Goal: Task Accomplishment & Management: Use online tool/utility

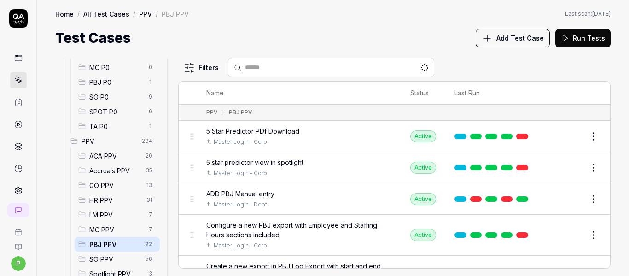
scroll to position [184, 0]
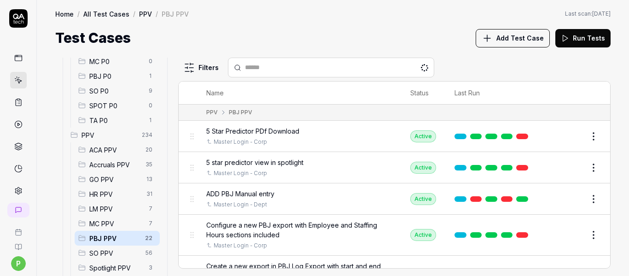
click at [122, 239] on span "PBJ PPV" at bounding box center [114, 238] width 50 height 10
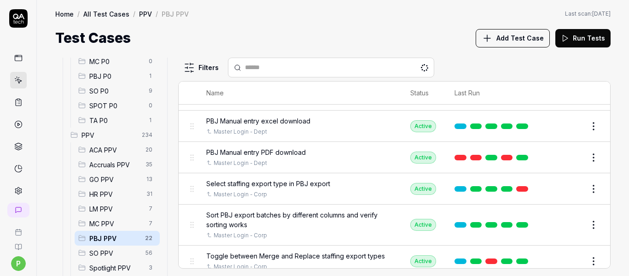
scroll to position [388, 0]
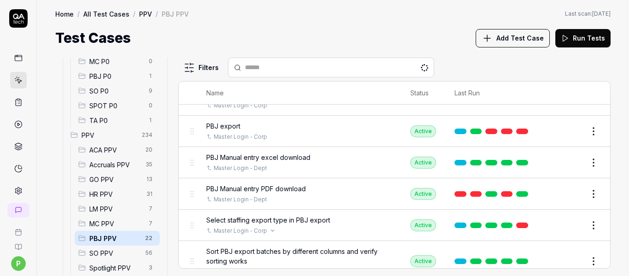
click at [290, 235] on div "Master Login - Corp" at bounding box center [299, 231] width 186 height 8
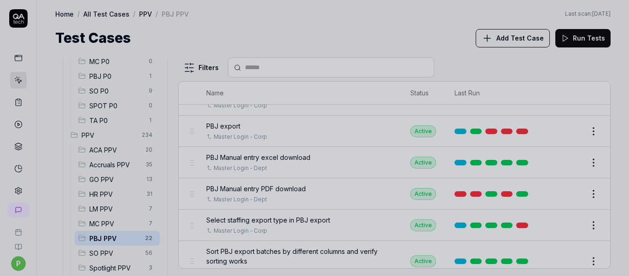
click at [290, 233] on div at bounding box center [314, 138] width 629 height 276
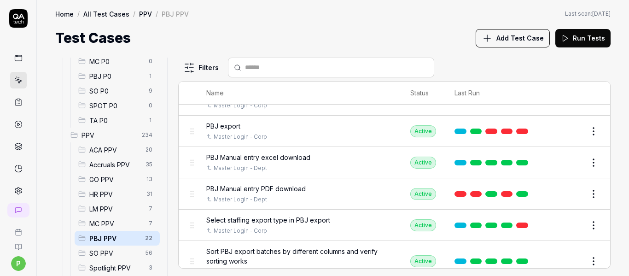
click at [290, 225] on span "Select staffing export type in PBJ export" at bounding box center [268, 220] width 124 height 10
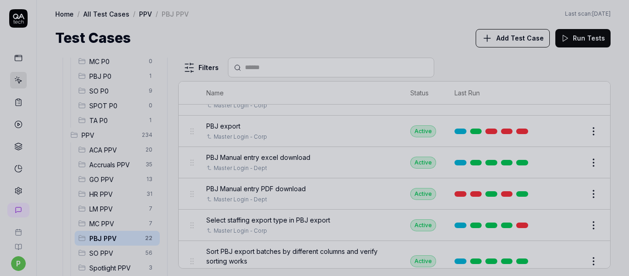
click at [355, 210] on div at bounding box center [314, 138] width 629 height 276
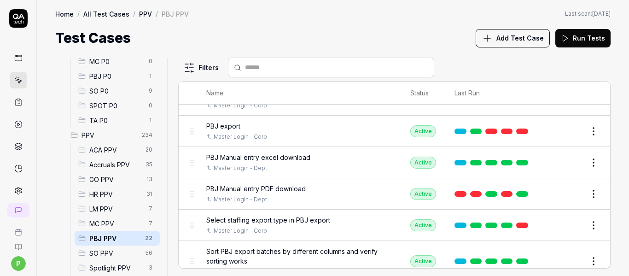
click at [521, 197] on link at bounding box center [522, 194] width 12 height 6
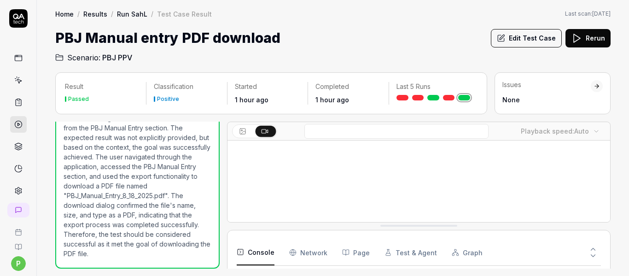
scroll to position [79, 0]
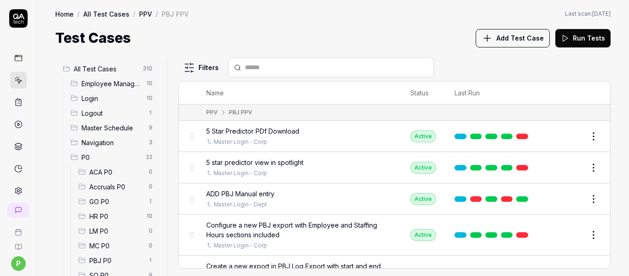
click at [516, 135] on link at bounding box center [522, 137] width 12 height 6
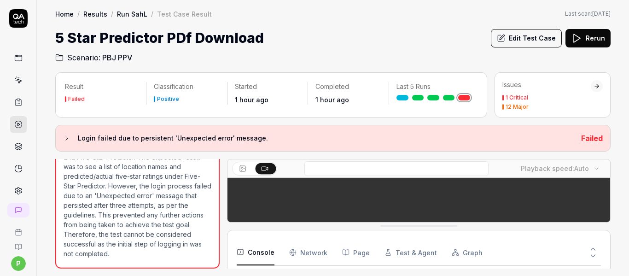
scroll to position [169, 0]
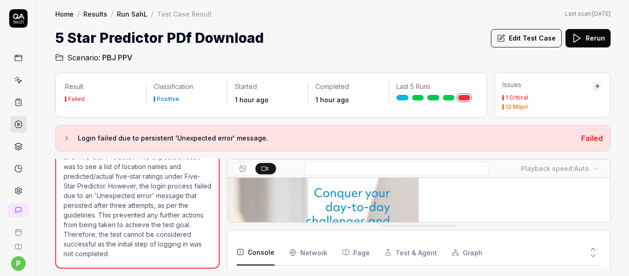
click at [67, 140] on icon at bounding box center [66, 137] width 7 height 7
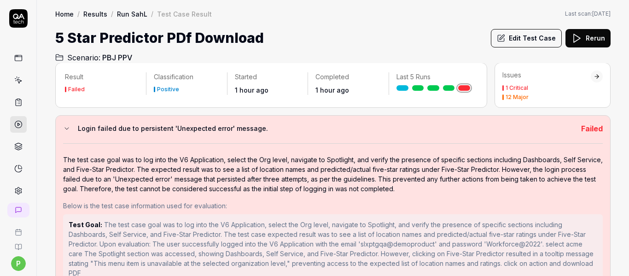
scroll to position [38, 0]
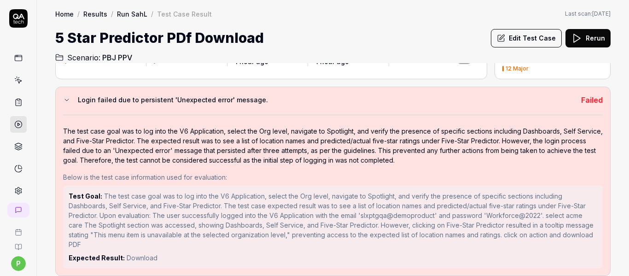
click at [64, 99] on icon at bounding box center [66, 99] width 7 height 7
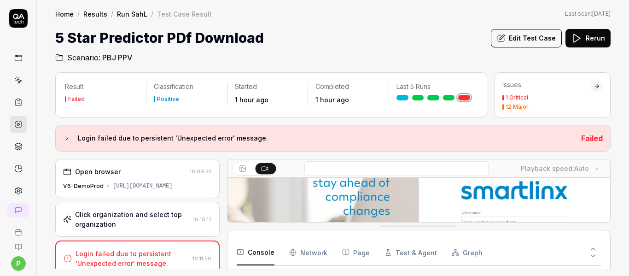
scroll to position [99, 0]
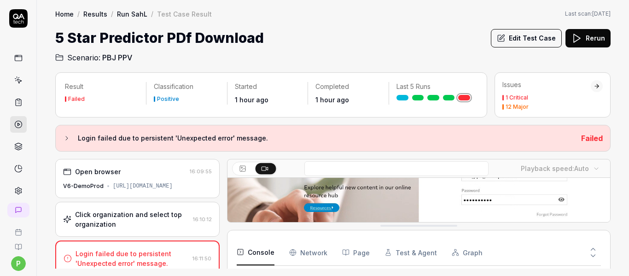
click at [526, 35] on button "Edit Test Case" at bounding box center [526, 38] width 71 height 18
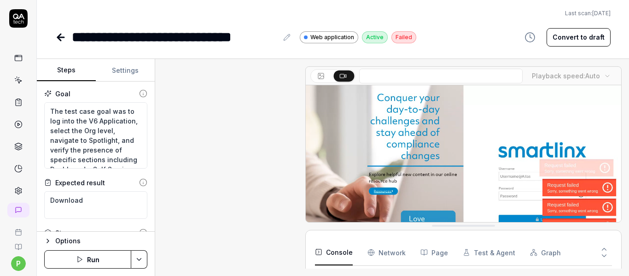
scroll to position [124, 0]
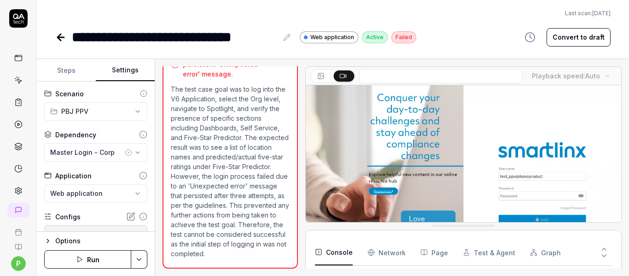
click at [128, 68] on button "Settings" at bounding box center [125, 70] width 59 height 22
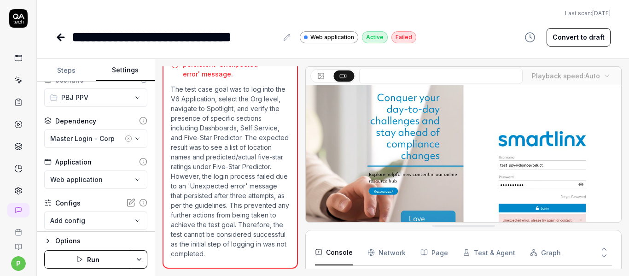
scroll to position [0, 0]
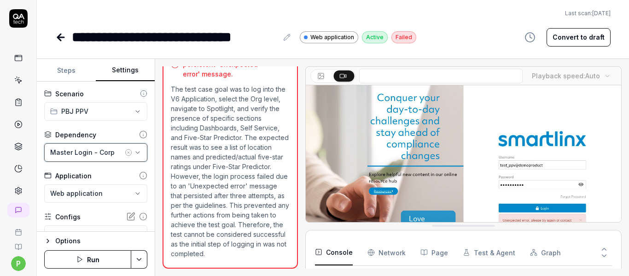
click at [134, 154] on icon "button" at bounding box center [137, 152] width 7 height 7
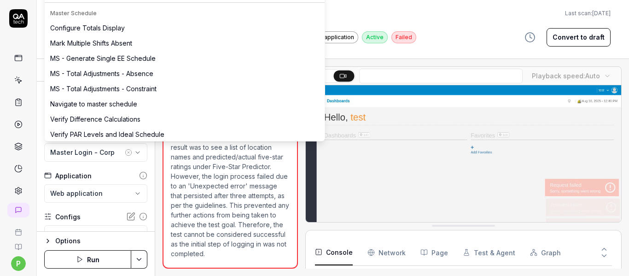
scroll to position [2533, 0]
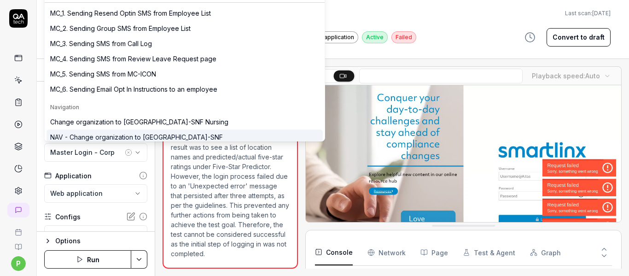
click at [96, 260] on button "Run" at bounding box center [87, 259] width 87 height 18
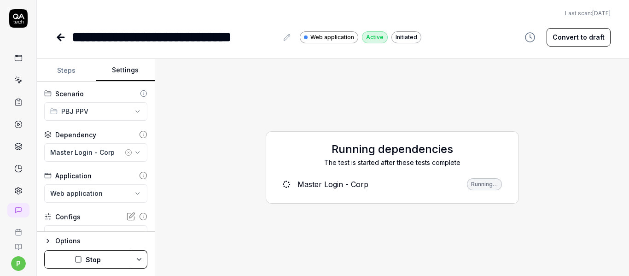
click at [55, 36] on div "**********" at bounding box center [333, 23] width 592 height 47
click at [60, 38] on icon at bounding box center [60, 37] width 11 height 11
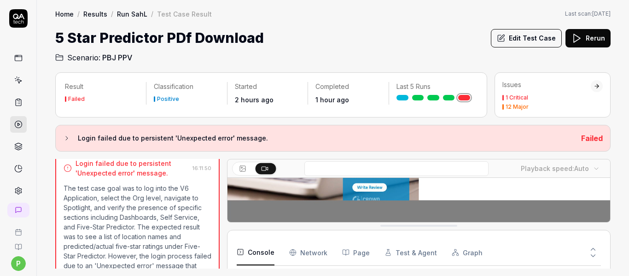
scroll to position [76, 0]
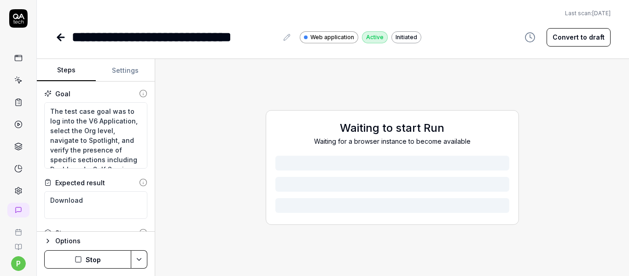
type textarea "*"
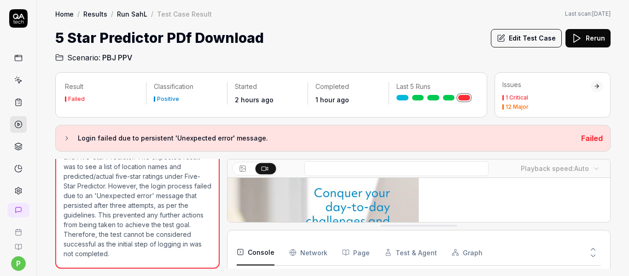
scroll to position [169, 0]
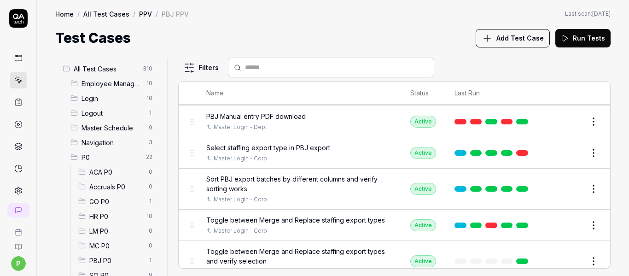
scroll to position [618, 0]
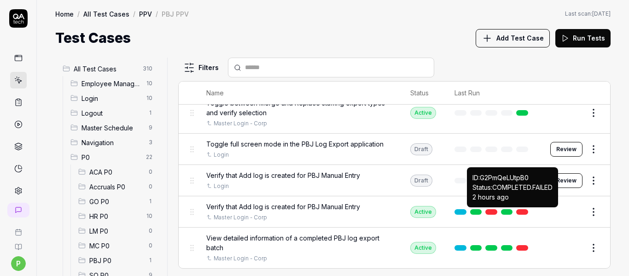
click at [516, 214] on link at bounding box center [522, 212] width 12 height 6
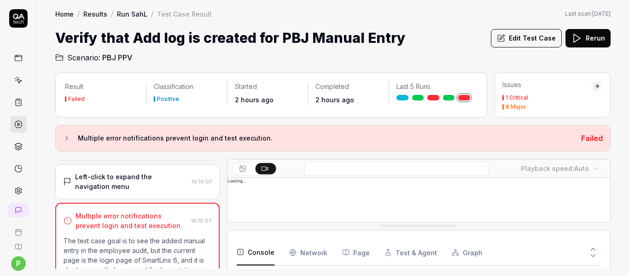
click at [56, 138] on div "Multiple error notifications prevent login and test execution. Failed" at bounding box center [332, 138] width 555 height 27
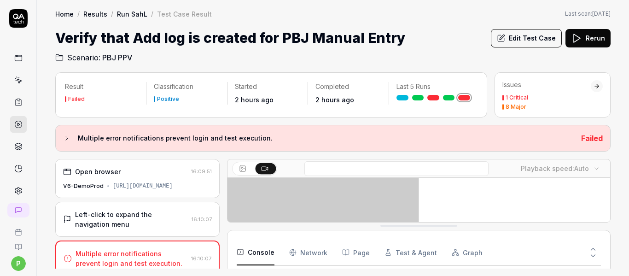
drag, startPoint x: 71, startPoint y: 139, endPoint x: 266, endPoint y: 141, distance: 194.3
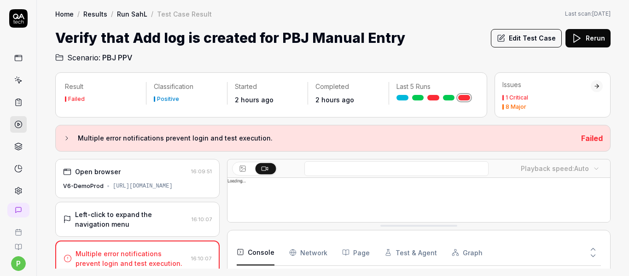
click at [266, 141] on button "Multiple error notifications prevent login and test execution." at bounding box center [318, 138] width 511 height 11
